Goal: Task Accomplishment & Management: Complete application form

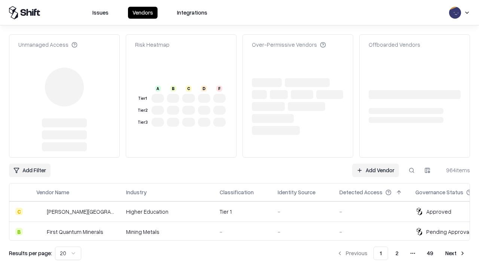
click at [375, 164] on link "Add Vendor" at bounding box center [375, 170] width 47 height 13
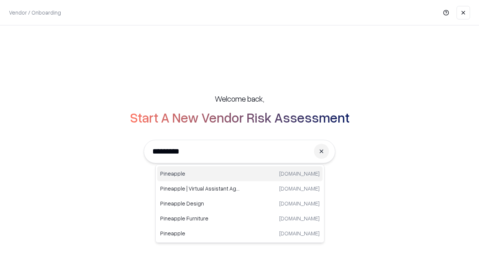
click at [240, 174] on div "Pineapple [DOMAIN_NAME]" at bounding box center [239, 173] width 165 height 15
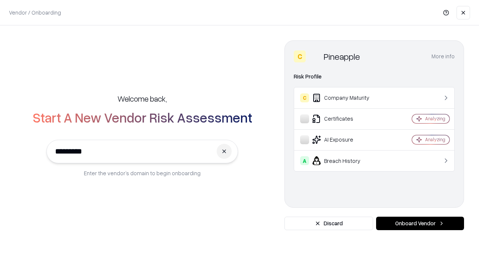
type input "*********"
click at [419, 224] on button "Onboard Vendor" at bounding box center [420, 223] width 88 height 13
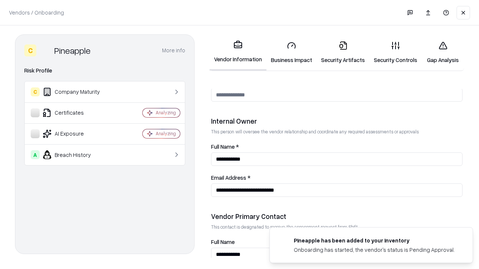
scroll to position [387, 0]
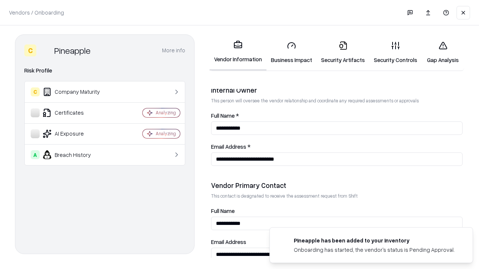
click at [342, 52] on link "Security Artifacts" at bounding box center [342, 52] width 53 height 35
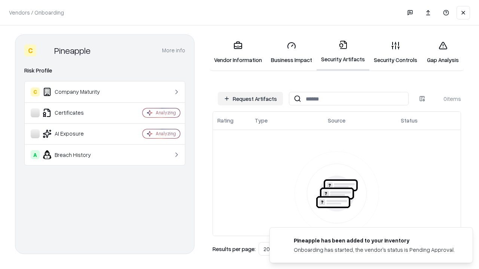
click at [250, 99] on button "Request Artifacts" at bounding box center [250, 98] width 65 height 13
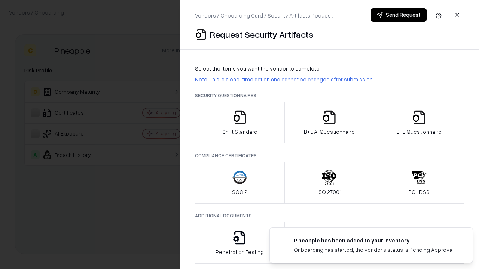
click at [418, 123] on icon "button" at bounding box center [418, 117] width 15 height 15
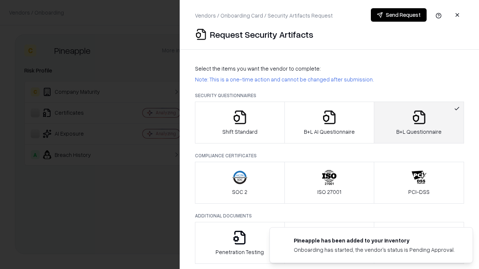
click at [329, 123] on icon "button" at bounding box center [329, 117] width 15 height 15
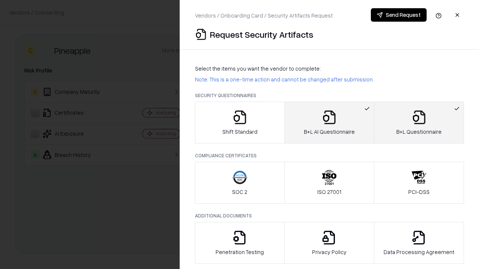
click at [398, 15] on button "Send Request" at bounding box center [399, 14] width 56 height 13
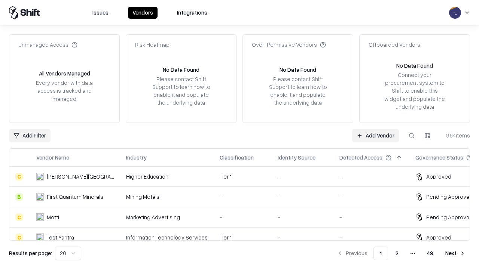
click at [411, 135] on button at bounding box center [411, 135] width 13 height 13
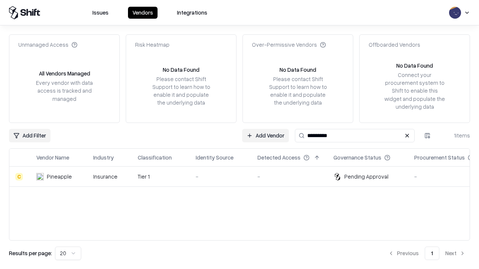
type input "*********"
click at [244, 176] on div "-" at bounding box center [221, 177] width 50 height 8
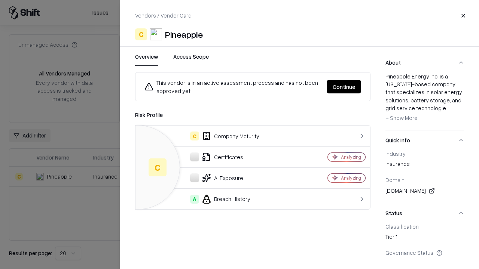
click at [344, 87] on button "Continue" at bounding box center [343, 86] width 34 height 13
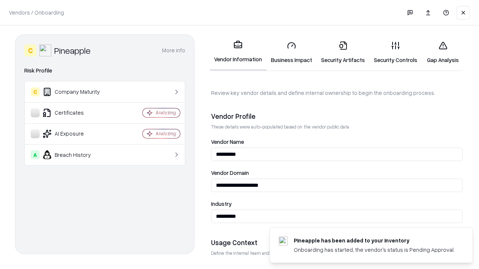
click at [342, 52] on link "Security Artifacts" at bounding box center [342, 52] width 53 height 35
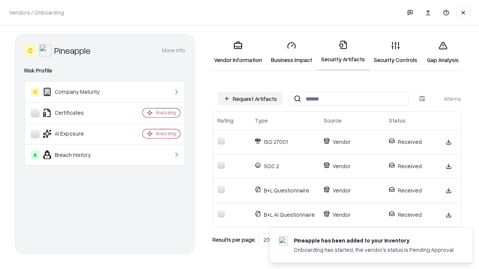
click at [442, 52] on link "Gap Analysis" at bounding box center [442, 52] width 42 height 35
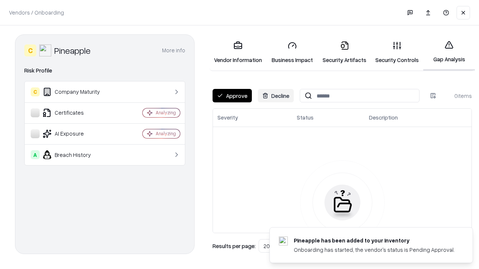
click at [232, 96] on button "Approve" at bounding box center [231, 95] width 39 height 13
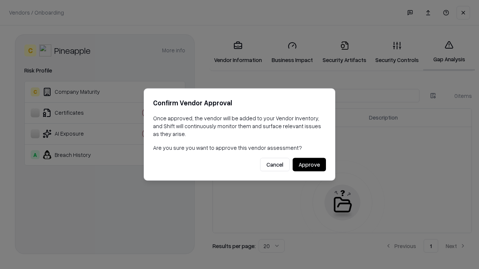
click at [309, 165] on button "Approve" at bounding box center [308, 164] width 33 height 13
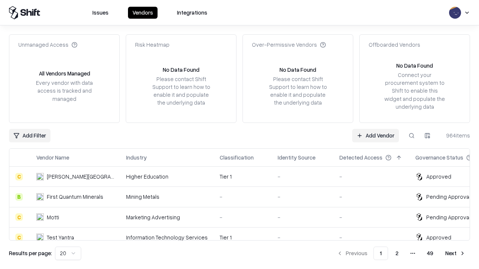
type input "*********"
click at [375, 135] on link "Add Vendor" at bounding box center [375, 135] width 47 height 13
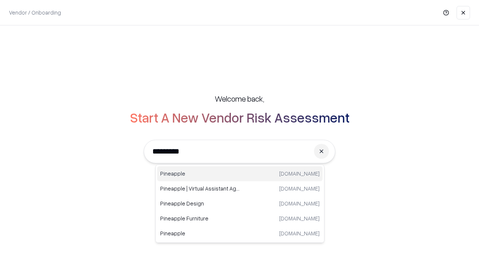
click at [240, 174] on div "Pineapple pineappleenergy.com" at bounding box center [239, 173] width 165 height 15
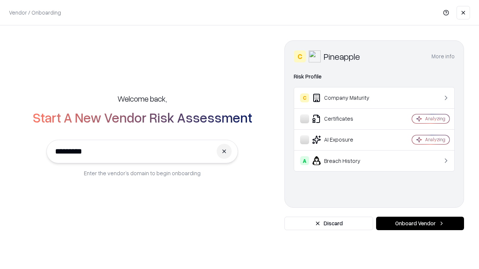
type input "*********"
click at [419, 224] on button "Onboard Vendor" at bounding box center [420, 223] width 88 height 13
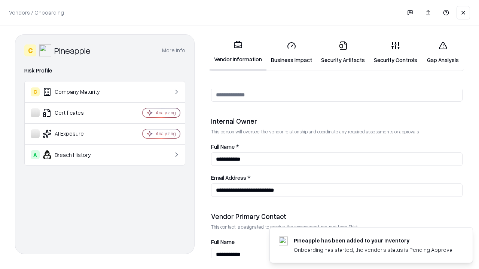
scroll to position [387, 0]
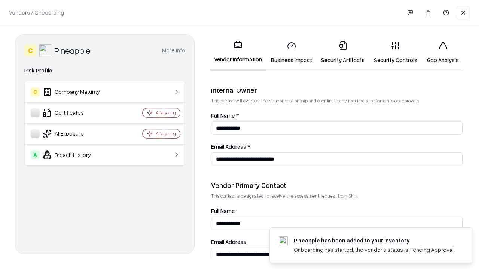
click at [442, 52] on link "Gap Analysis" at bounding box center [442, 52] width 42 height 35
